Goal: Transaction & Acquisition: Purchase product/service

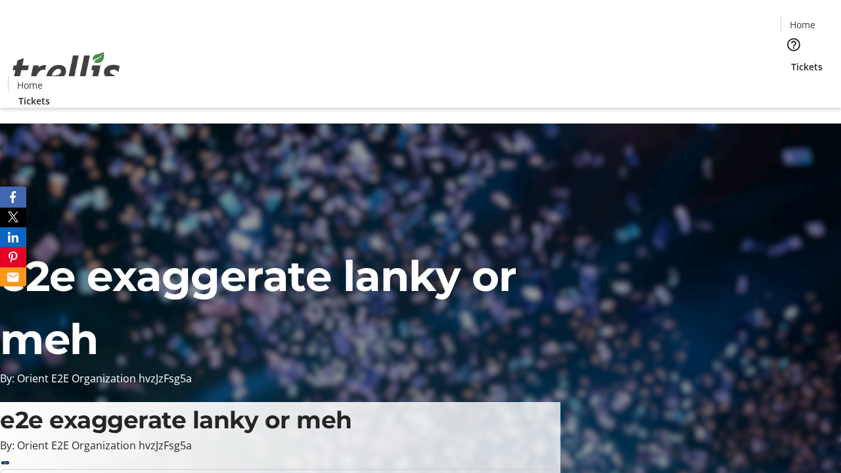
click at [791, 60] on span "Tickets" at bounding box center [807, 67] width 32 height 14
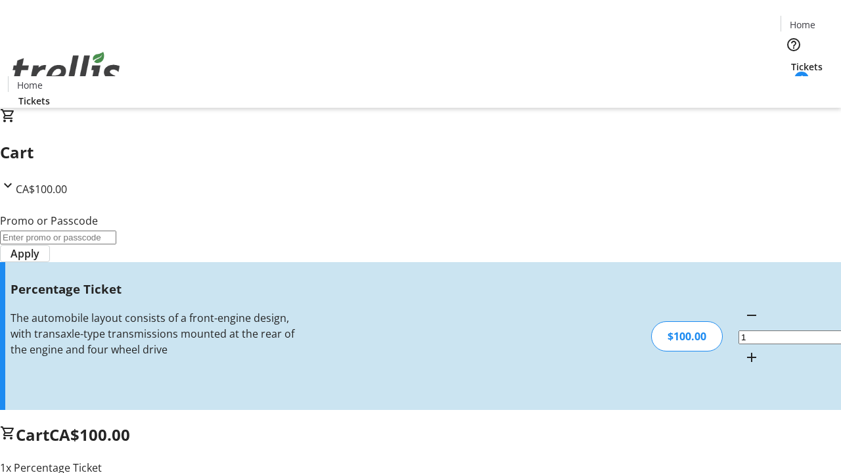
type input "BAR"
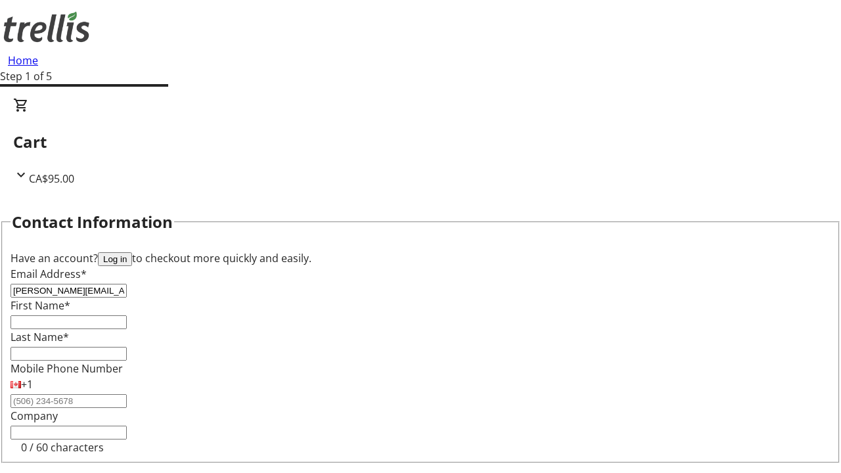
type input "[PERSON_NAME][EMAIL_ADDRESS][PERSON_NAME][DOMAIN_NAME]"
type input "[PERSON_NAME]"
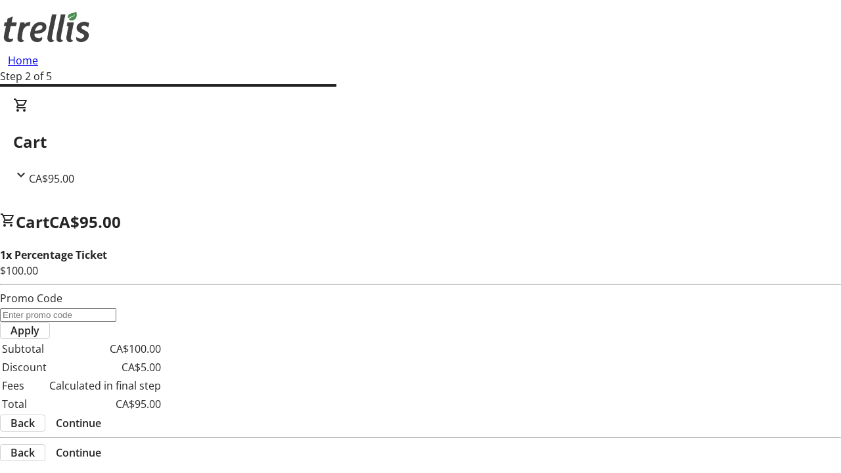
click at [101, 415] on span "Continue" at bounding box center [78, 423] width 45 height 16
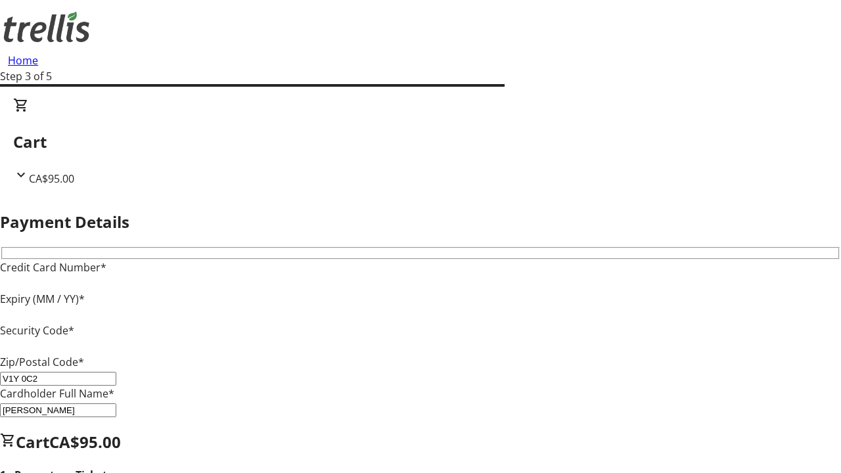
type input "V1Y 0C2"
